Goal: Information Seeking & Learning: Learn about a topic

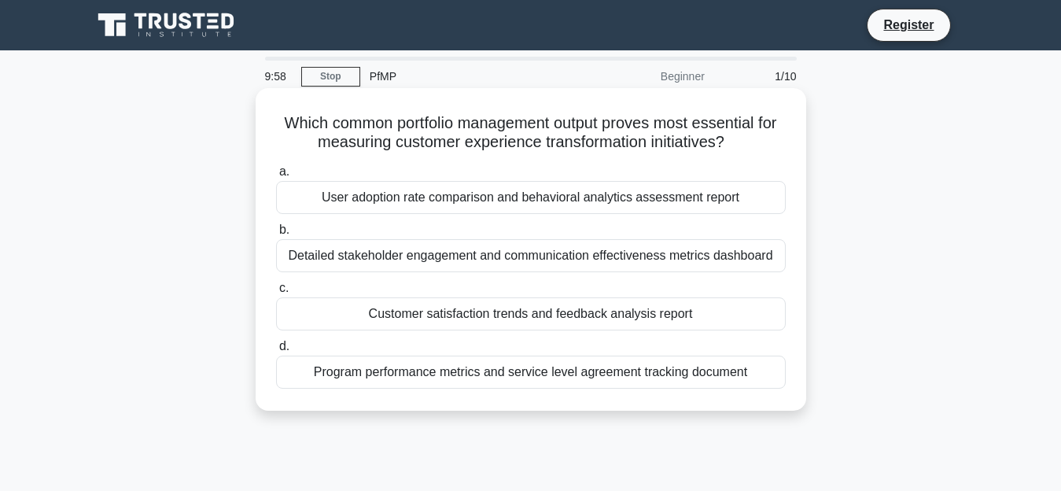
click at [334, 208] on div "User adoption rate comparison and behavioral analytics assessment report" at bounding box center [531, 197] width 510 height 33
click at [276, 177] on input "a. User adoption rate comparison and behavioral analytics assessment report" at bounding box center [276, 172] width 0 height 10
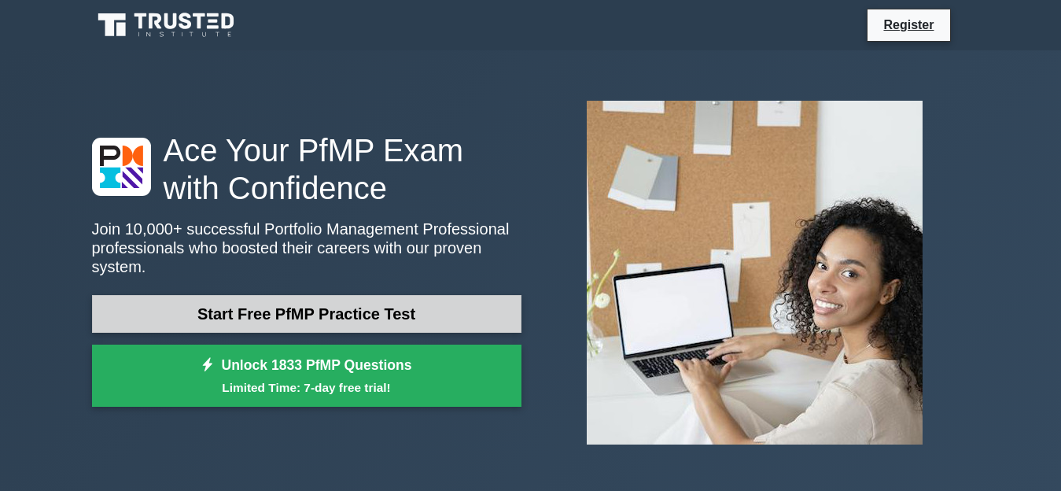
click at [353, 295] on link "Start Free PfMP Practice Test" at bounding box center [307, 314] width 430 height 38
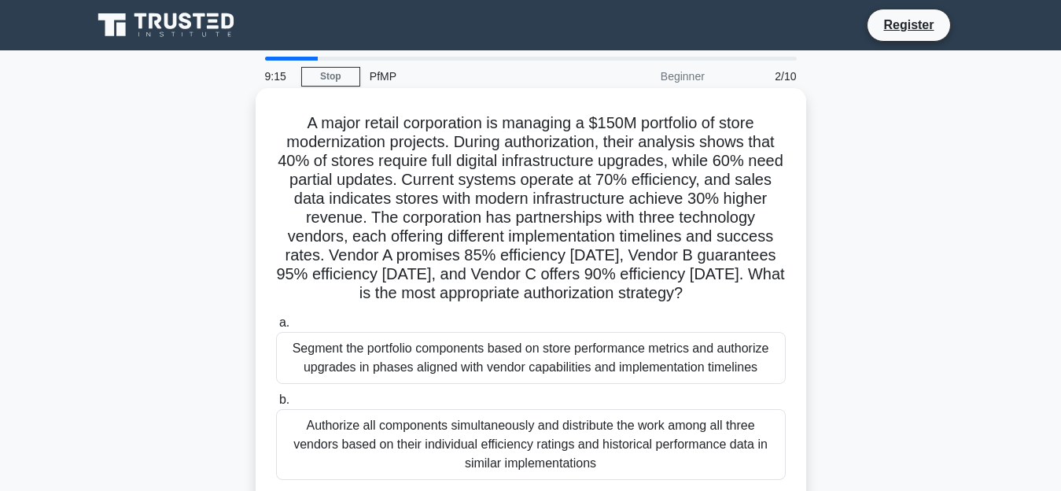
click at [464, 363] on div "Segment the portfolio components based on store performance metrics and authori…" at bounding box center [531, 358] width 510 height 52
click at [276, 328] on input "a. Segment the portfolio components based on store performance metrics and auth…" at bounding box center [276, 323] width 0 height 10
